Goal: Task Accomplishment & Management: Manage account settings

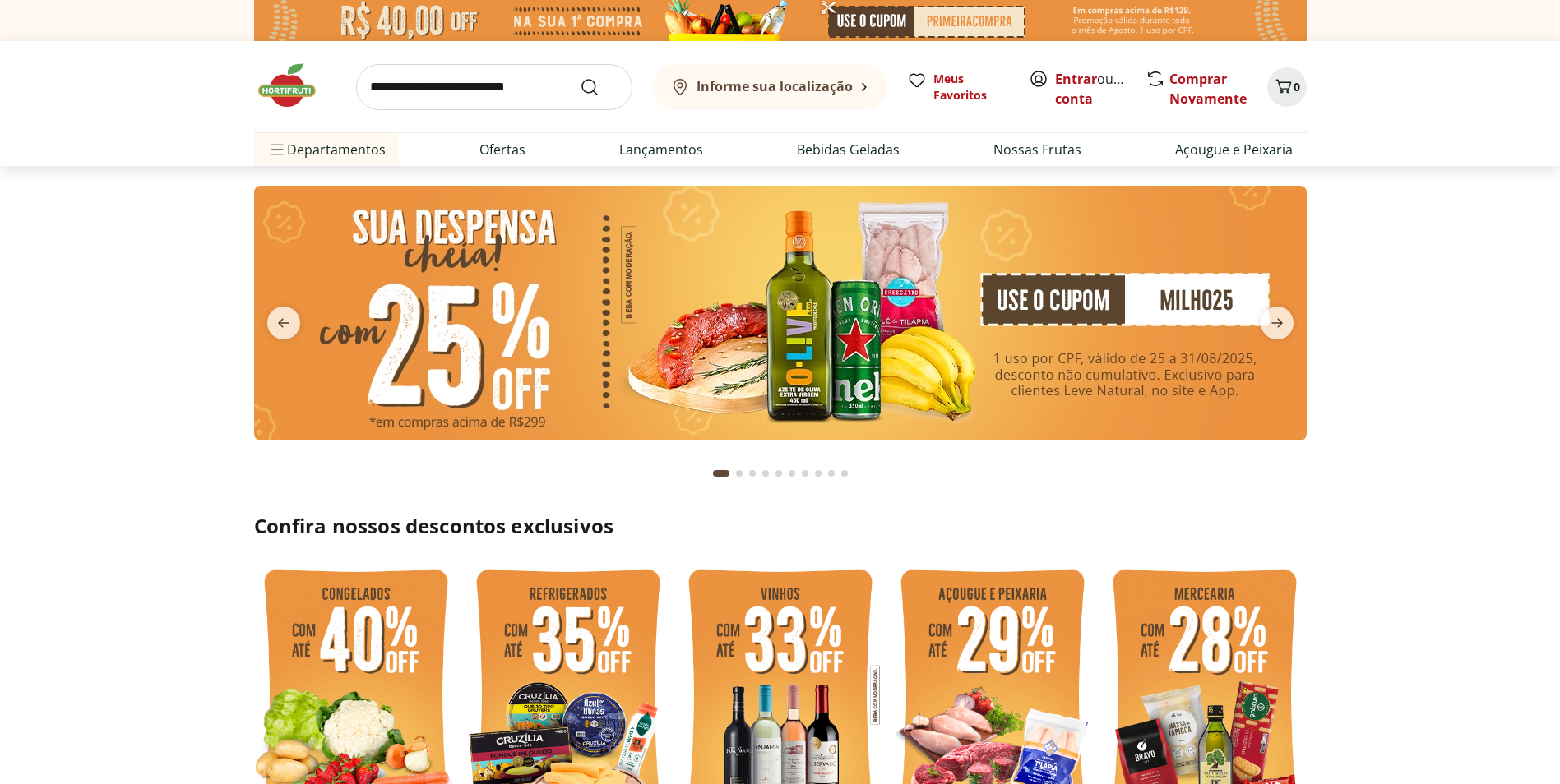
click at [1075, 76] on link "Entrar" at bounding box center [1076, 79] width 42 height 18
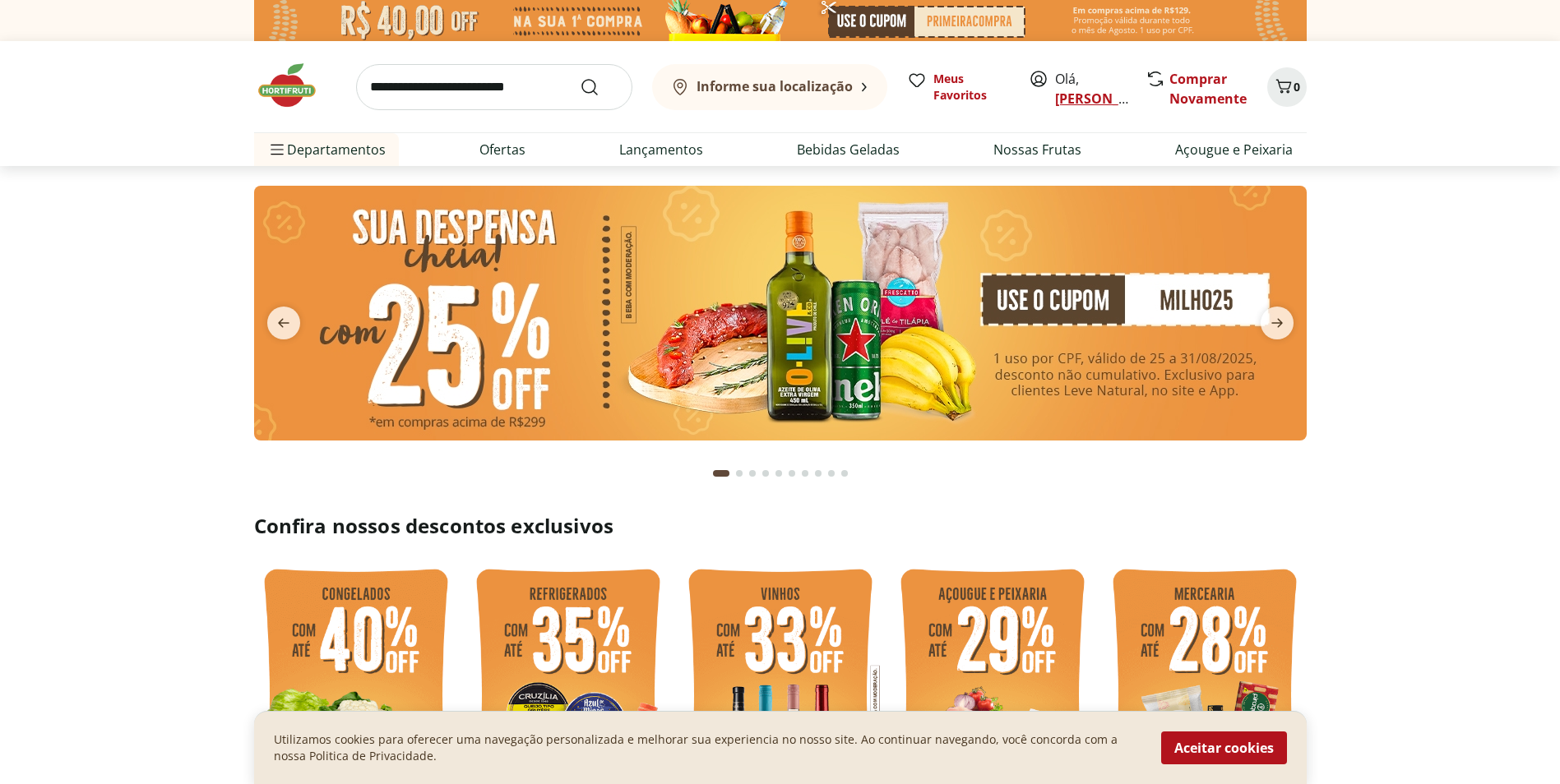
click at [1087, 107] on link "[PERSON_NAME] [PERSON_NAME]" at bounding box center [1108, 98] width 107 height 18
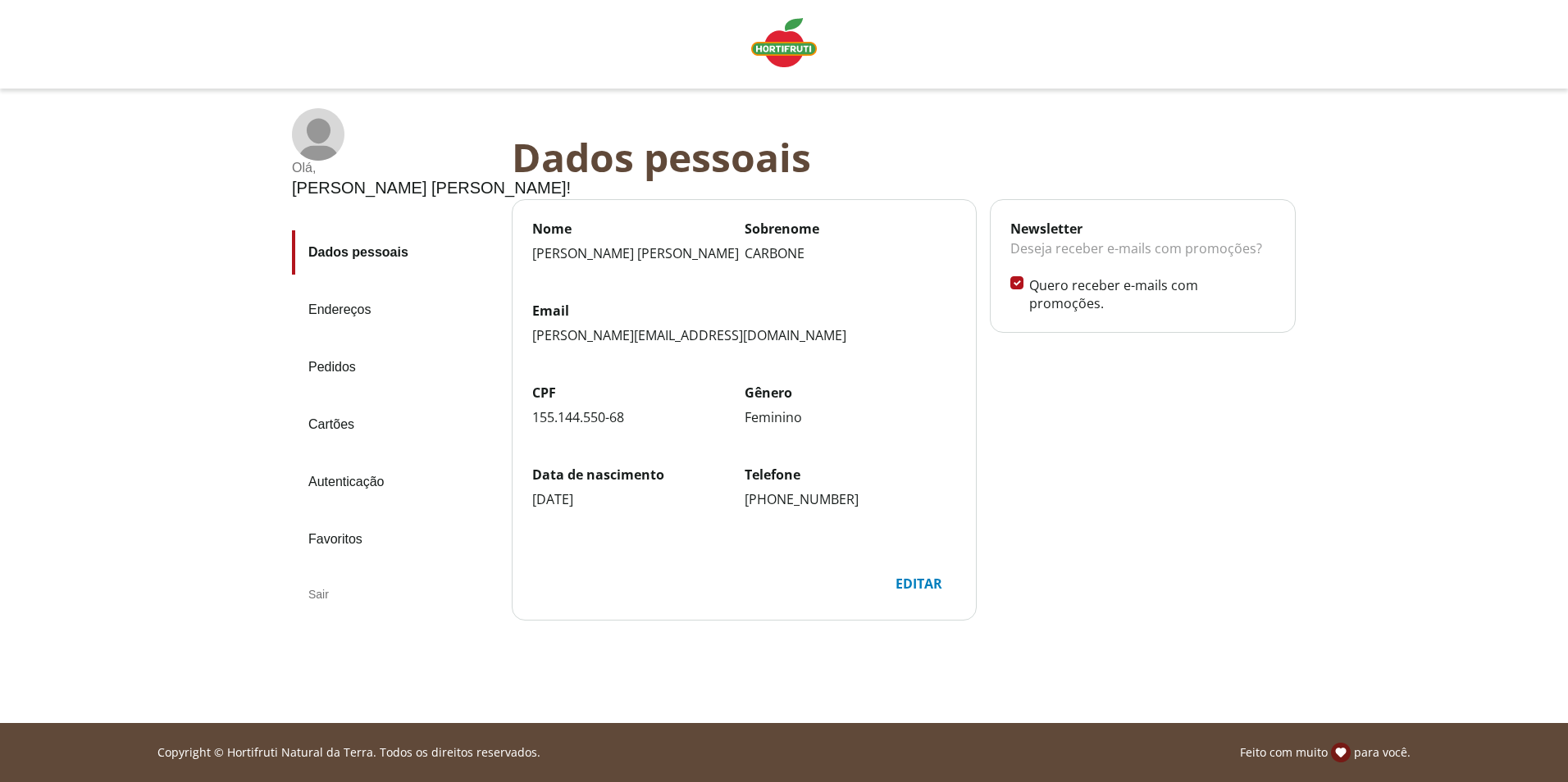
click at [334, 312] on link "Endereços" at bounding box center [396, 310] width 207 height 45
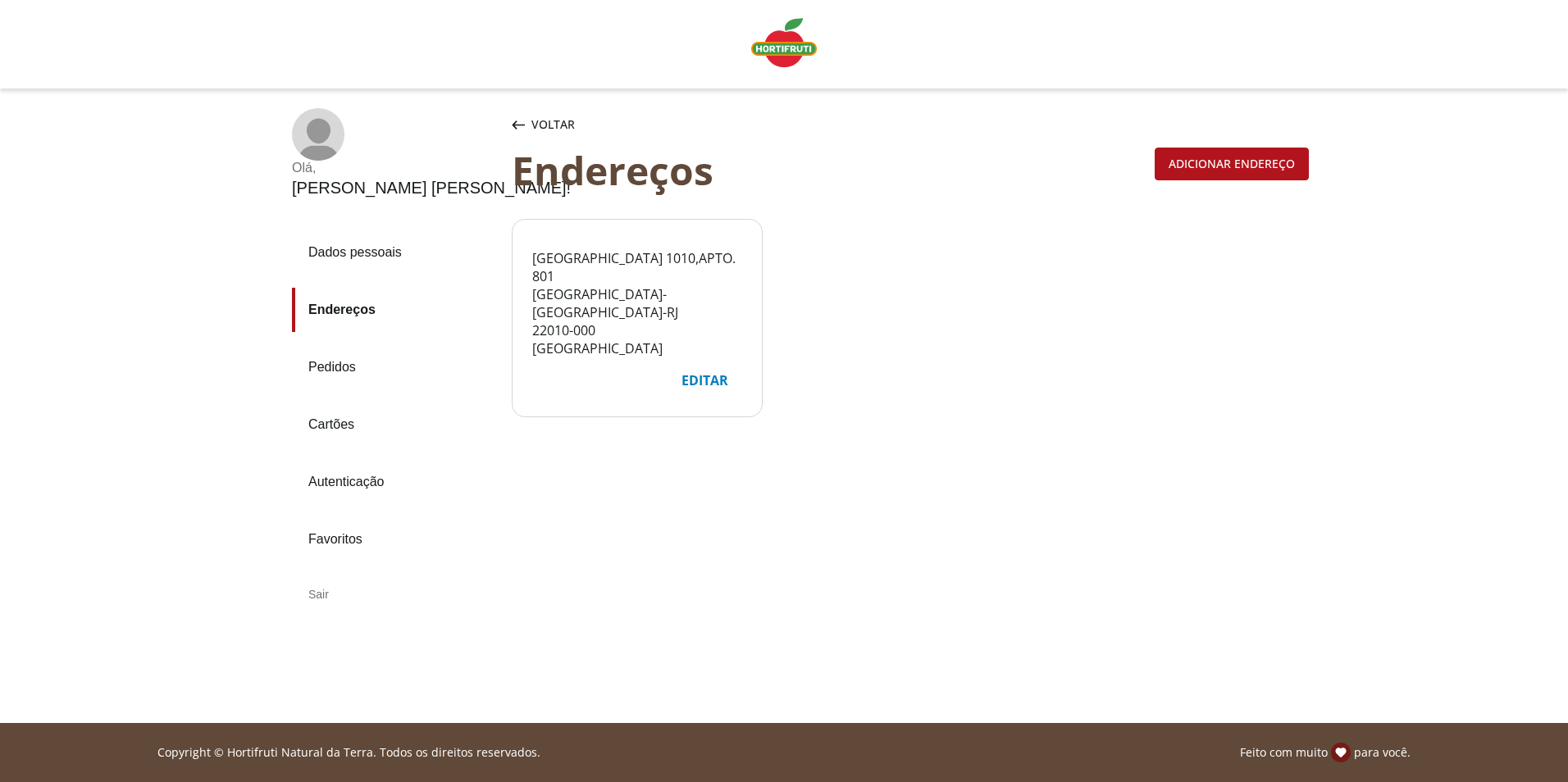
click at [330, 368] on link "Pedidos" at bounding box center [396, 368] width 207 height 45
